Goal: Information Seeking & Learning: Understand process/instructions

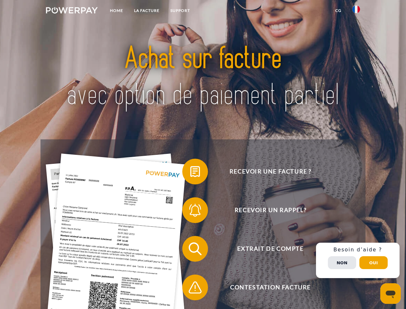
click at [72, 11] on img at bounding box center [72, 10] width 52 height 6
click at [356, 11] on img at bounding box center [356, 9] width 8 height 8
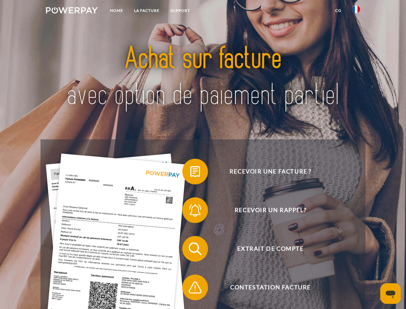
click at [338, 11] on link "CG" at bounding box center [338, 11] width 17 height 12
click at [190, 173] on span at bounding box center [185, 171] width 32 height 32
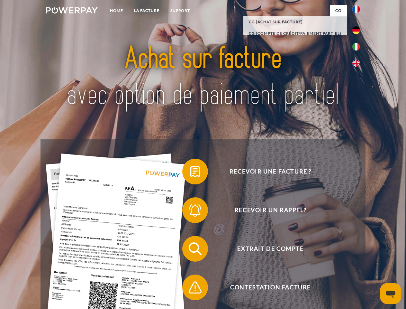
click at [190, 211] on span at bounding box center [185, 210] width 32 height 32
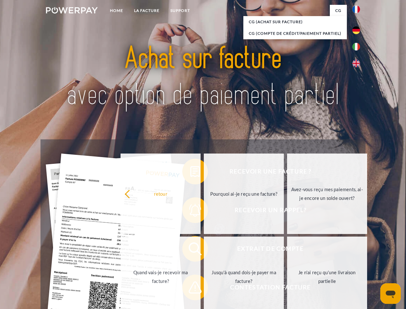
click at [204, 250] on link "Jusqu'à quand dois-je payer ma facture?" at bounding box center [244, 276] width 80 height 80
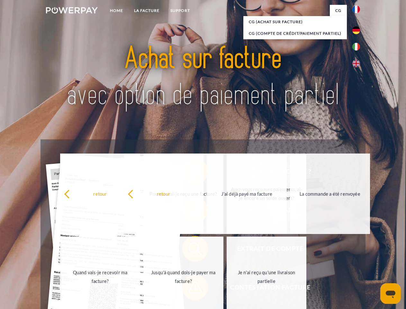
click at [190, 288] on span at bounding box center [185, 287] width 32 height 32
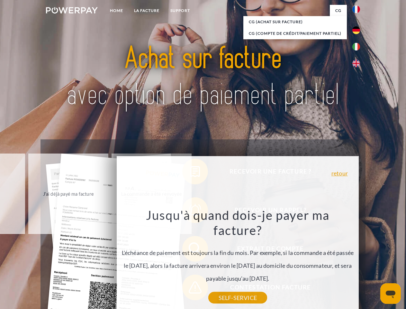
click at [358, 260] on div "Recevoir une facture ? Recevoir un rappel? Extrait de compte retour" at bounding box center [203, 267] width 325 height 257
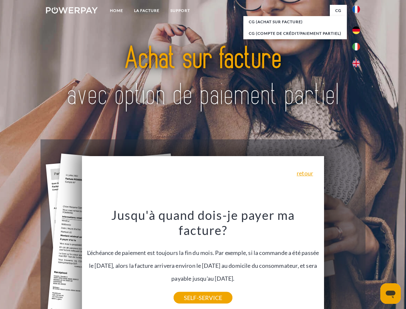
click at [342, 261] on span "Extrait de compte" at bounding box center [271, 249] width 158 height 26
click at [374, 262] on header "Home LA FACTURE Support" at bounding box center [203, 222] width 406 height 444
